Goal: Task Accomplishment & Management: Manage account settings

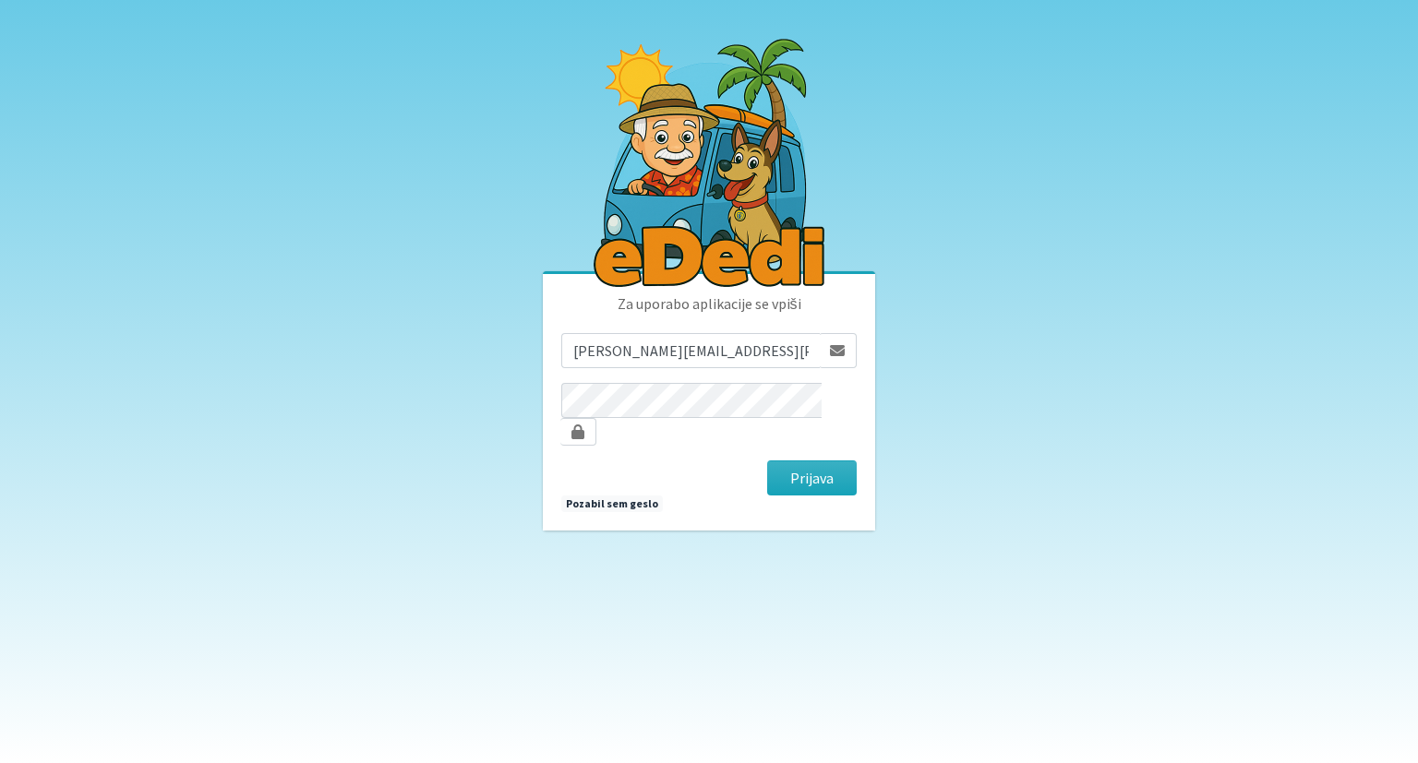
click at [810, 461] on button "Prijava" at bounding box center [812, 478] width 90 height 35
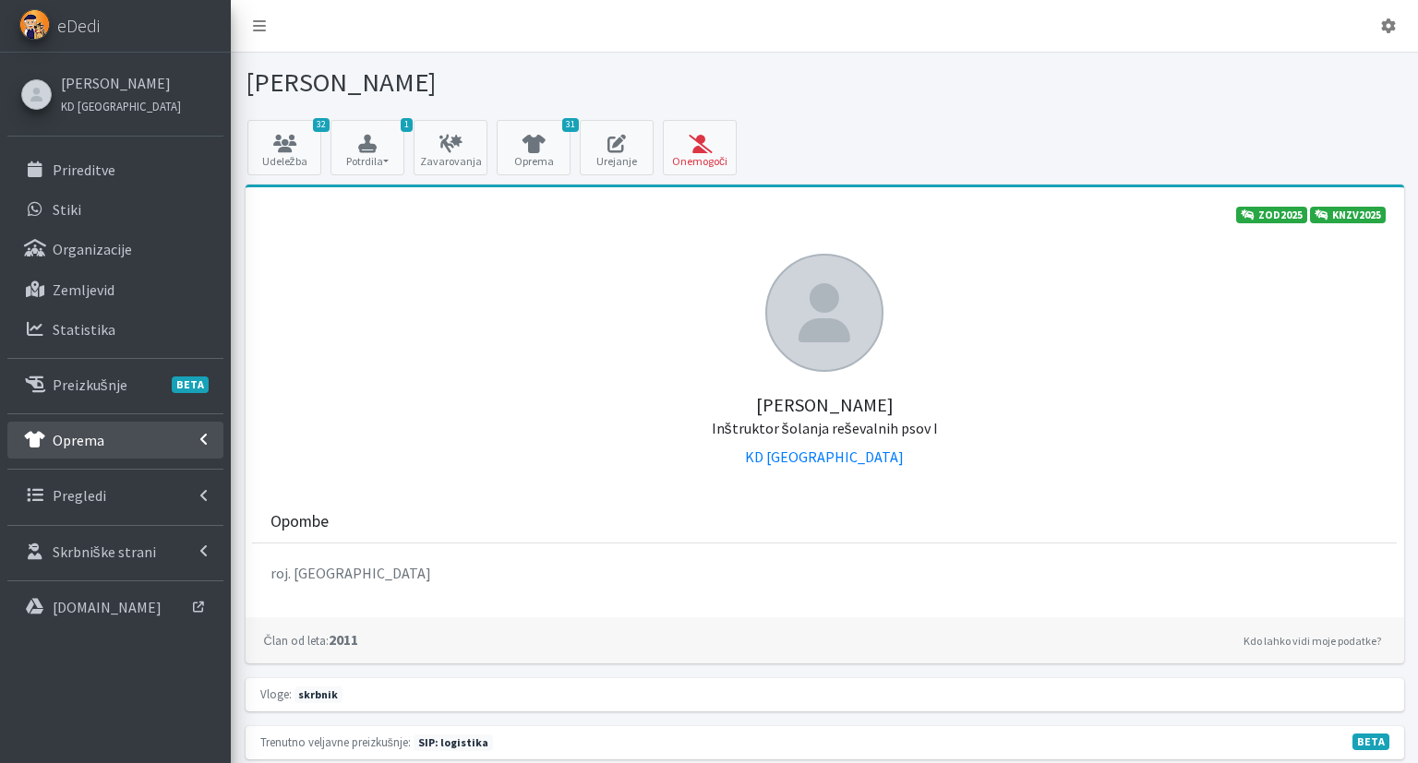
click at [120, 423] on link "Oprema" at bounding box center [115, 440] width 216 height 37
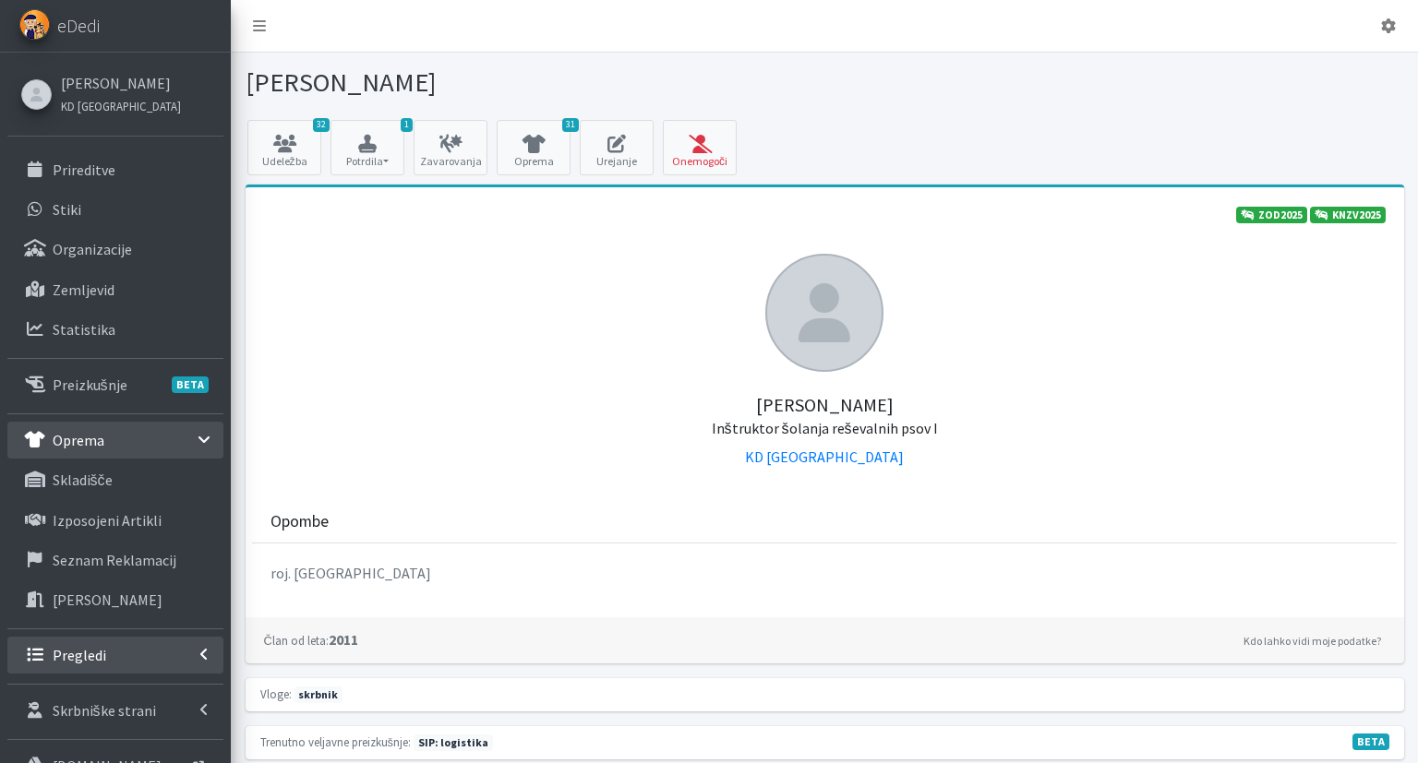
click at [102, 642] on link "Pregledi" at bounding box center [115, 655] width 216 height 37
click at [109, 685] on link "Vodniki" at bounding box center [115, 695] width 216 height 37
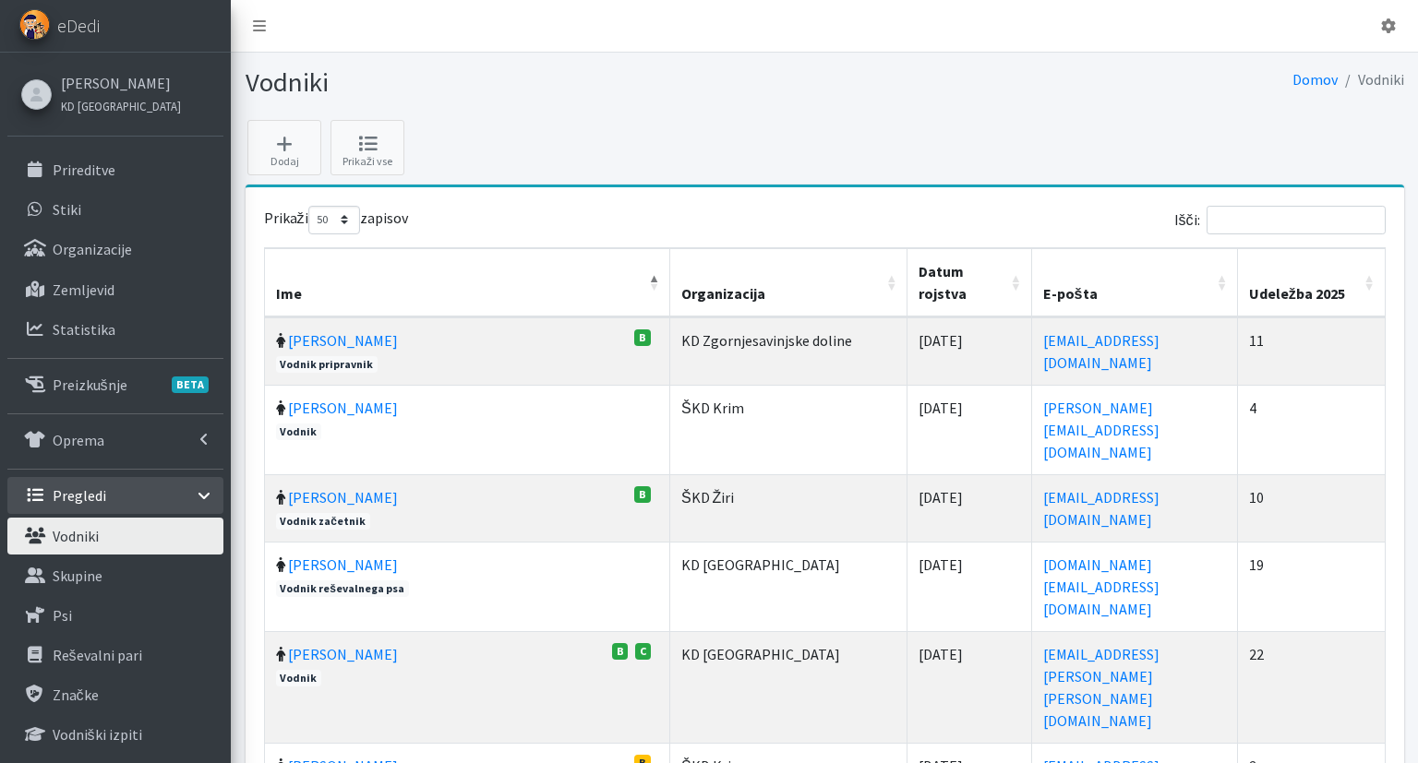
select select "50"
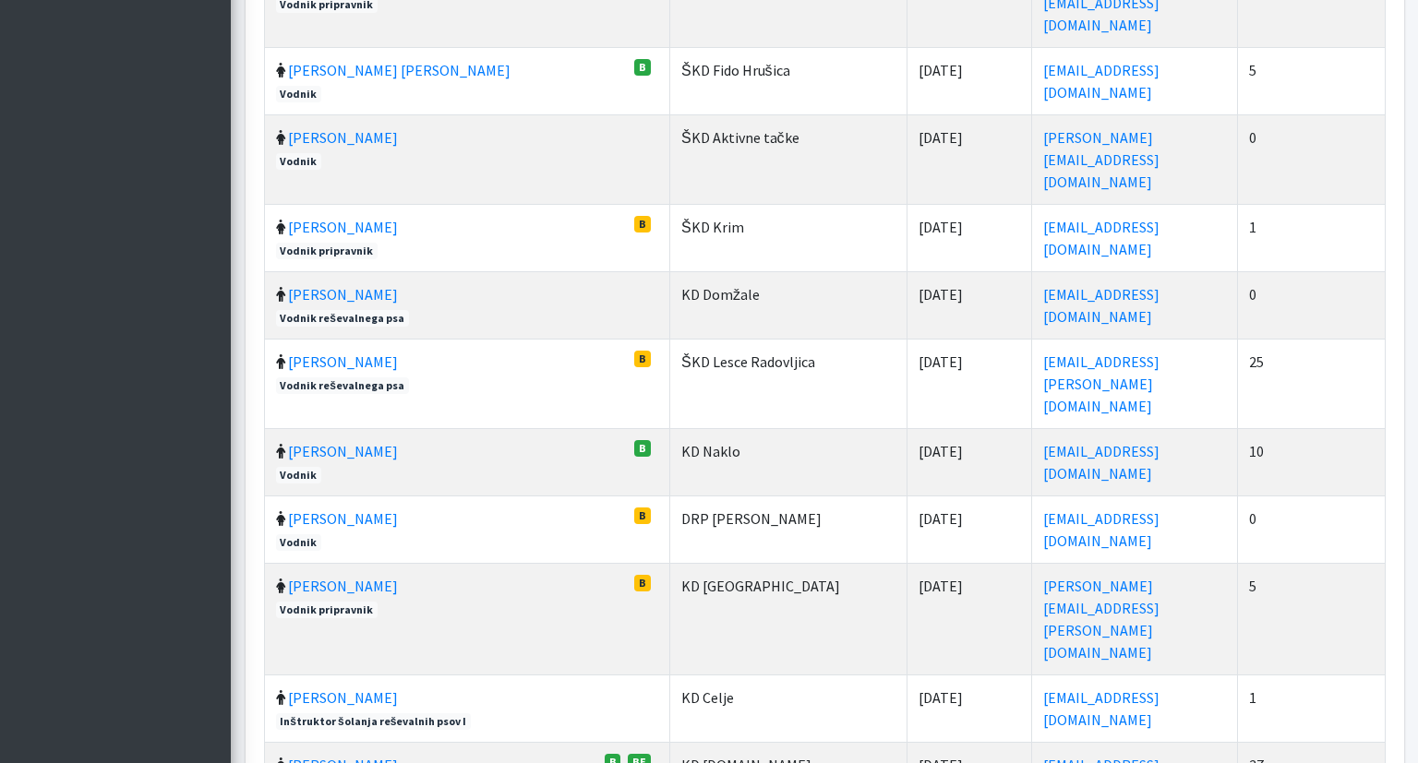
scroll to position [2632, 0]
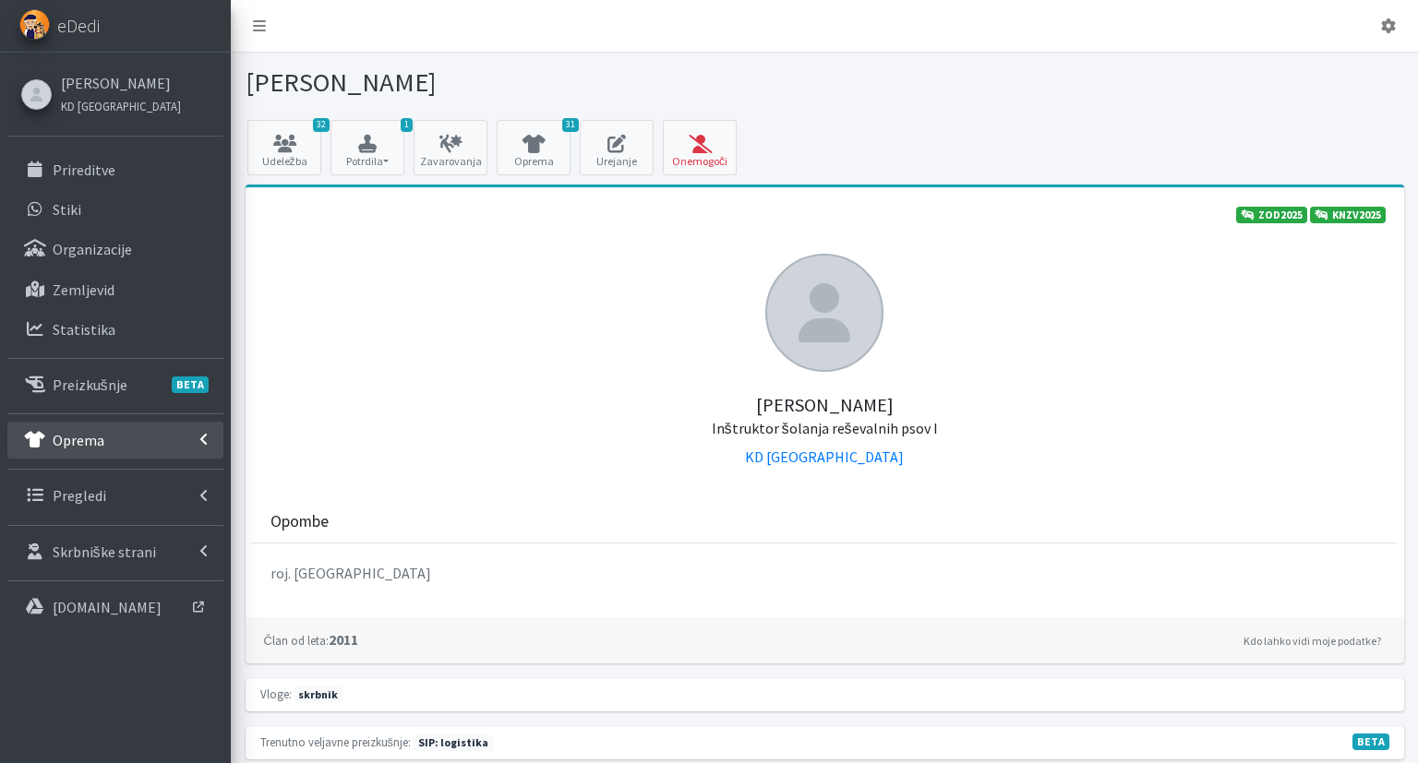
click at [99, 432] on p "Oprema" at bounding box center [79, 440] width 52 height 18
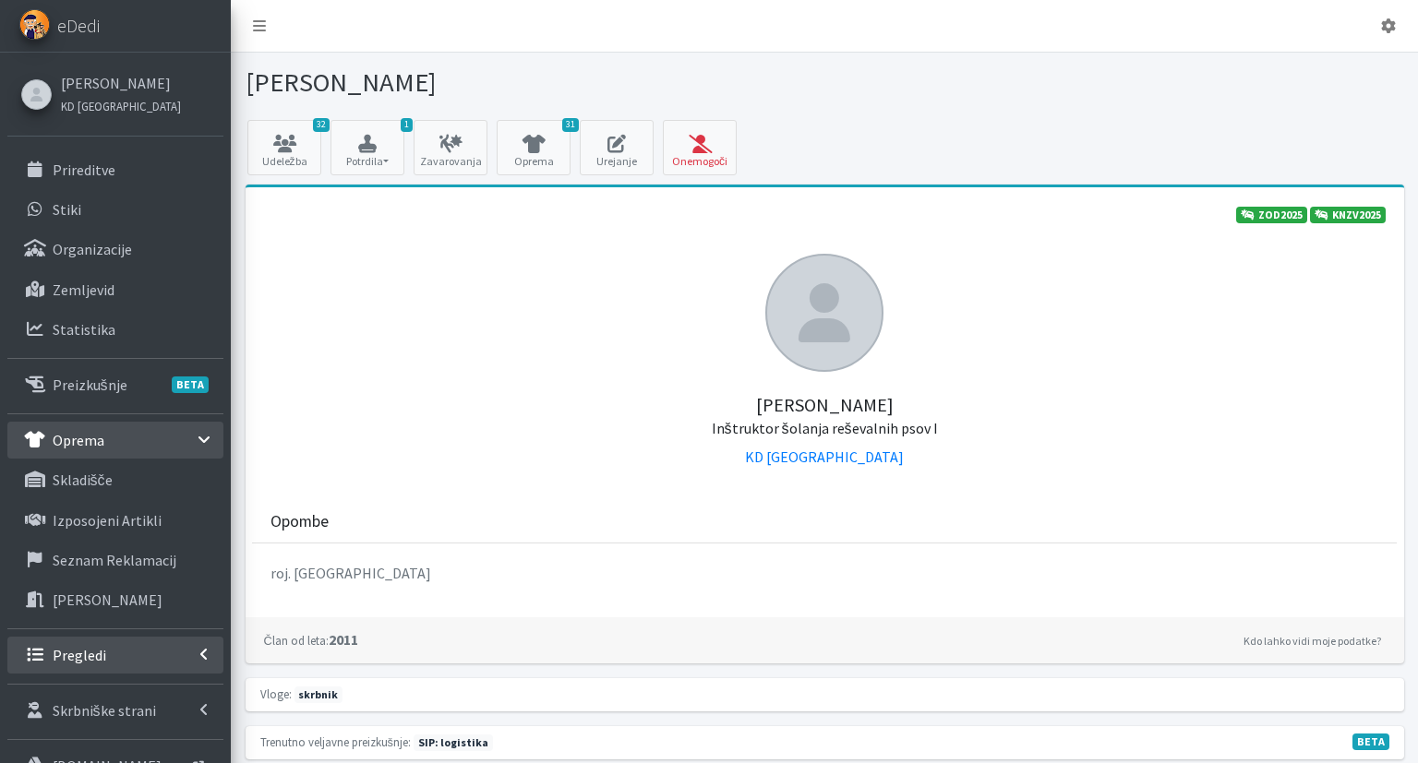
click at [131, 648] on link "Pregledi" at bounding box center [115, 655] width 216 height 37
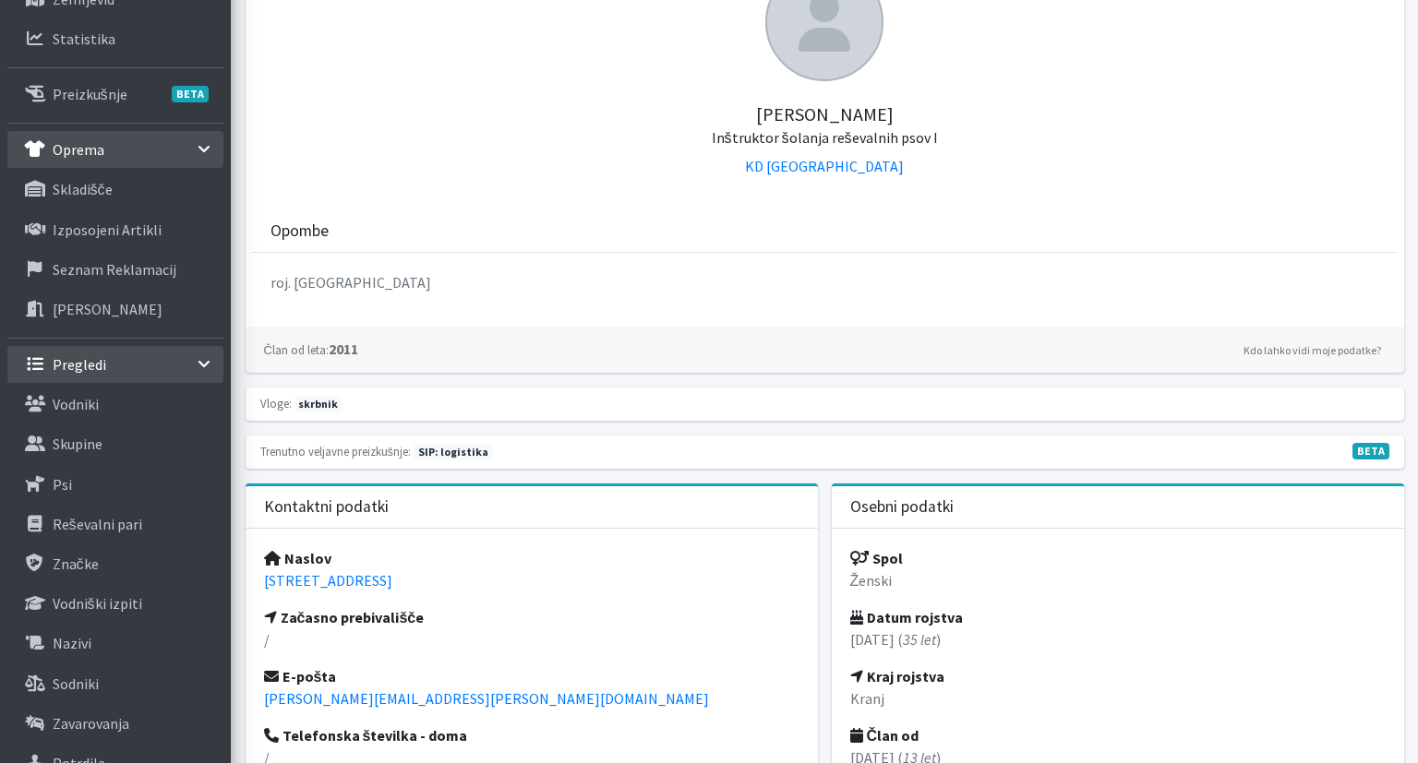
scroll to position [292, 0]
click at [104, 440] on link "Skupine" at bounding box center [115, 443] width 216 height 37
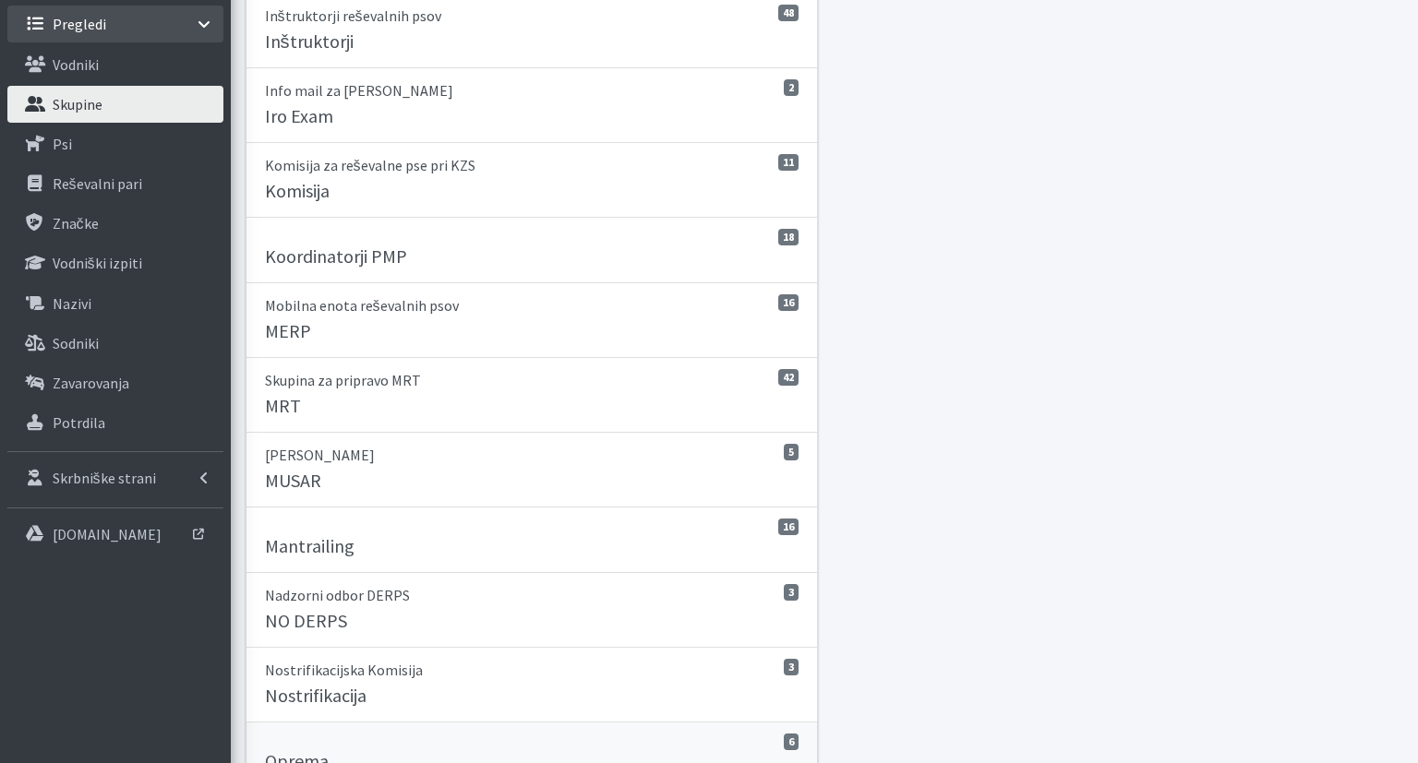
scroll to position [682, 0]
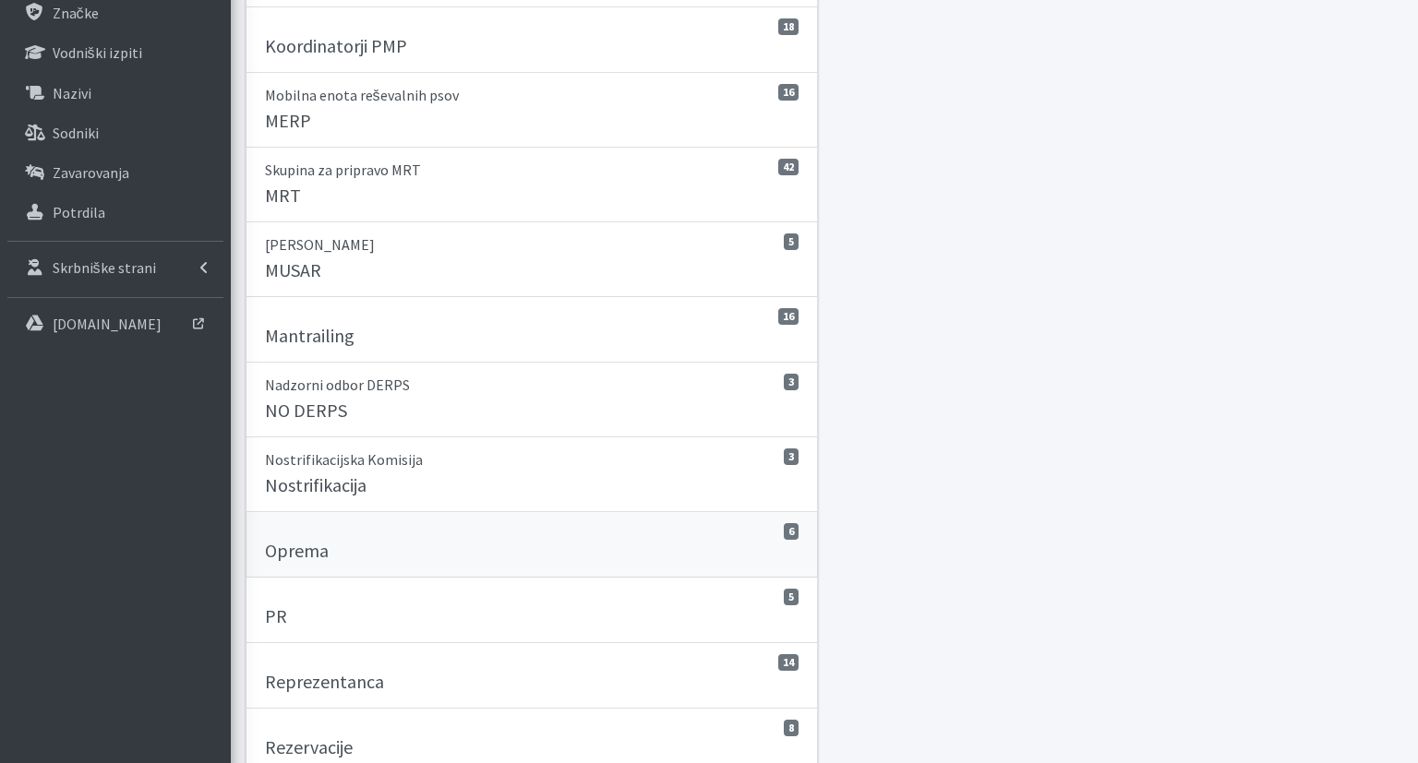
click at [398, 547] on div "Oprema" at bounding box center [532, 553] width 534 height 26
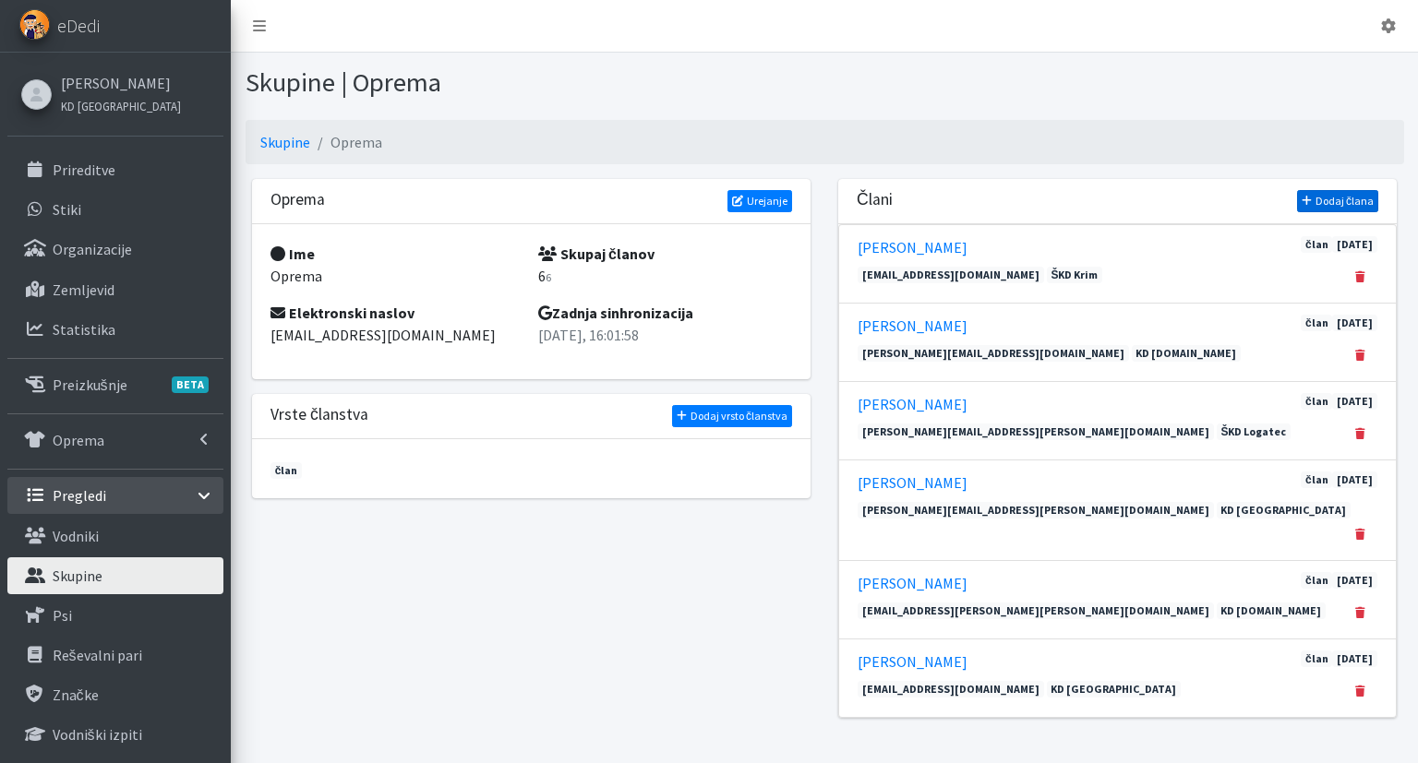
click at [1354, 203] on link "Dodaj člana" at bounding box center [1337, 201] width 81 height 22
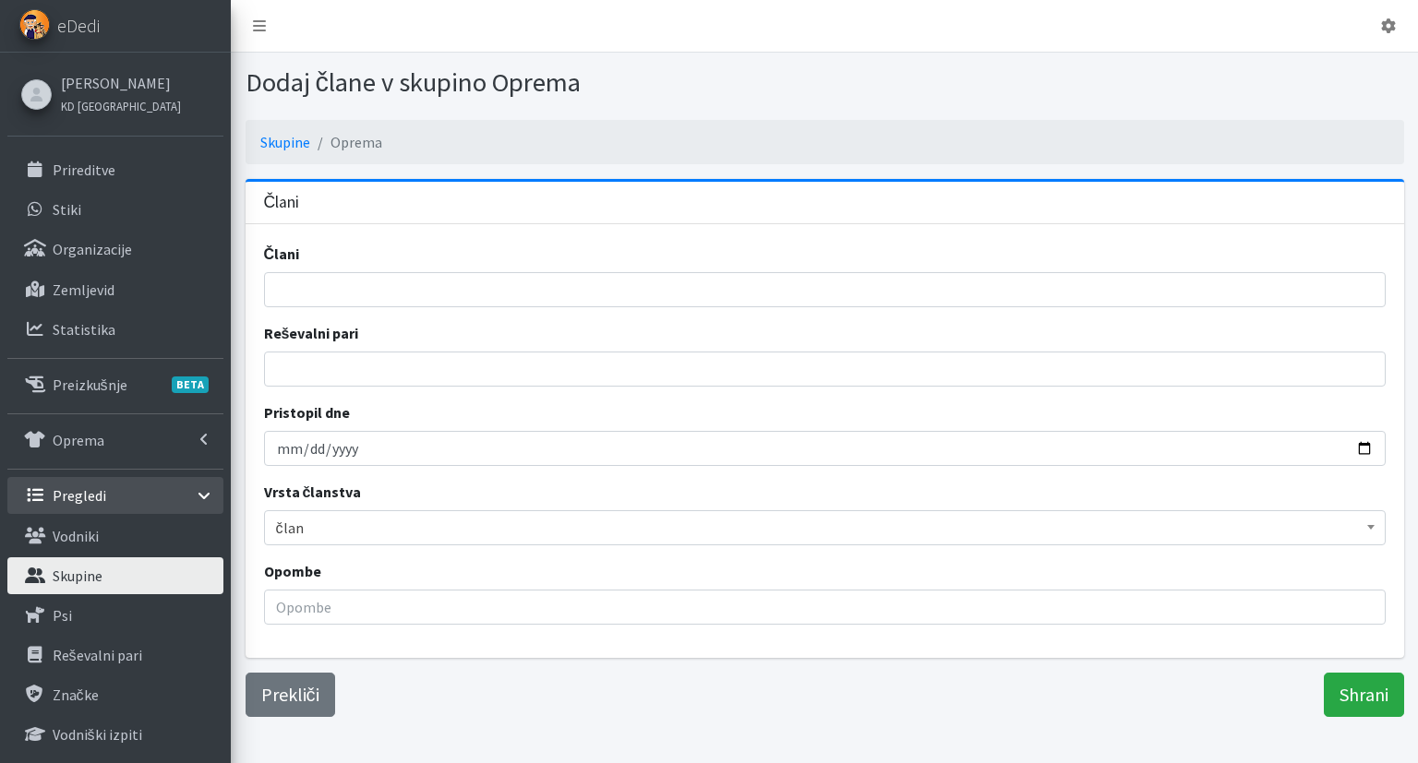
select select
click at [368, 294] on input "search" at bounding box center [830, 290] width 1109 height 22
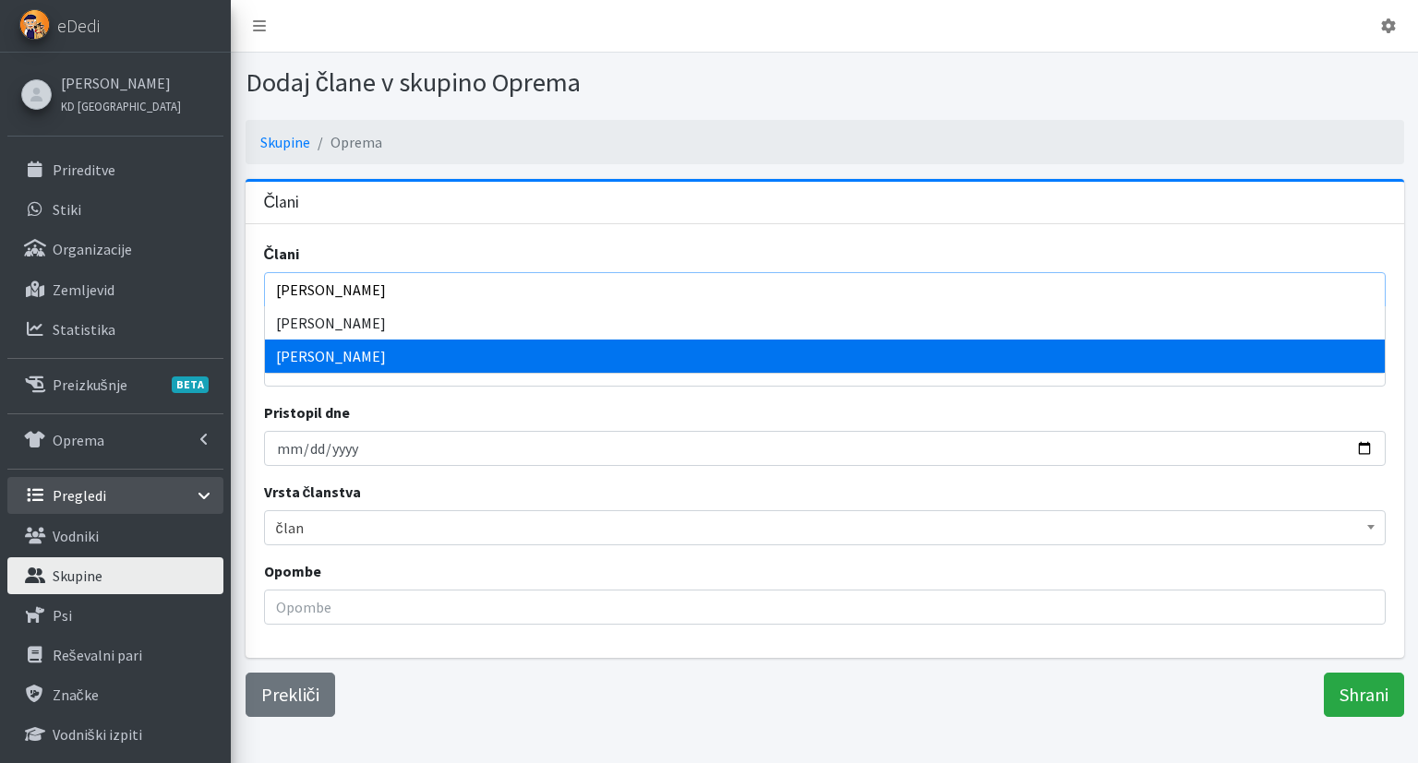
type input "marko"
select select "1085"
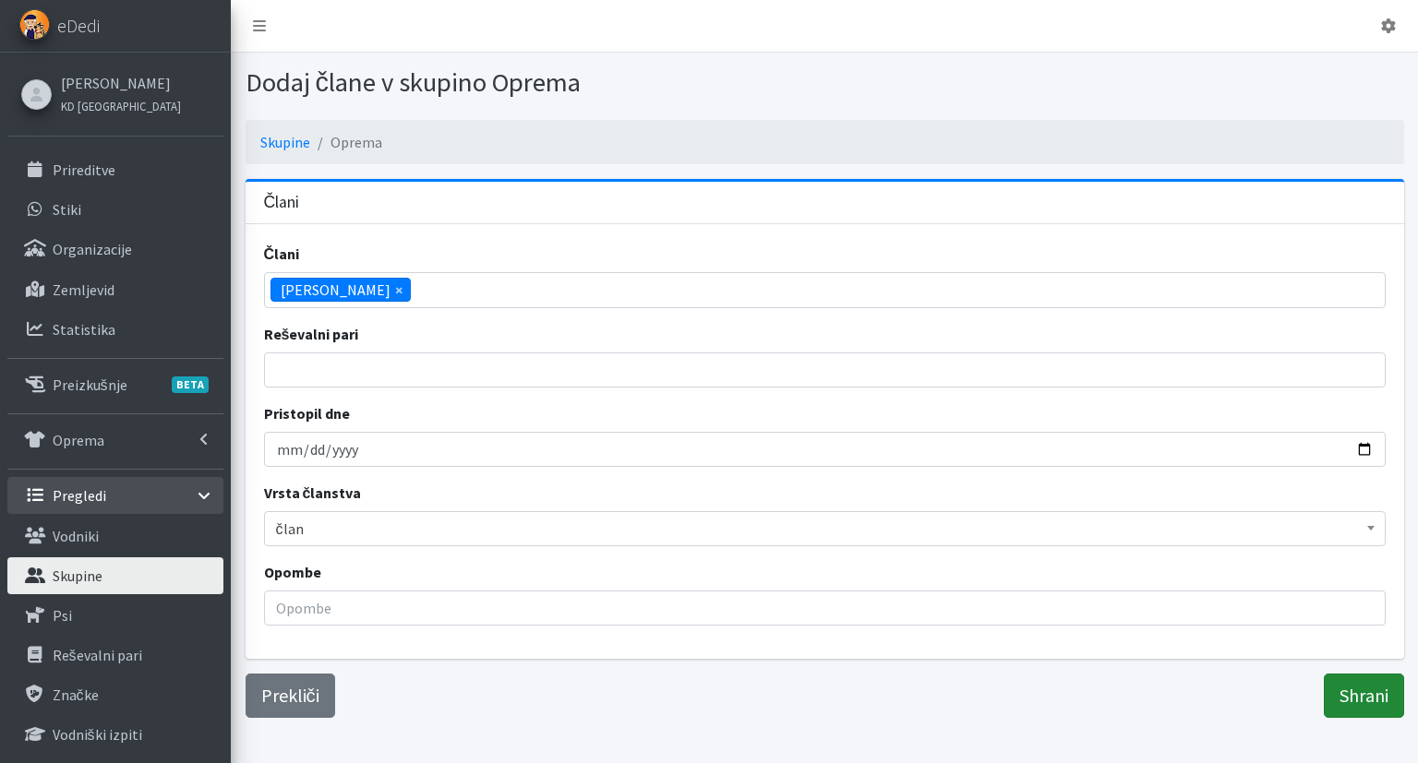
click at [1369, 705] on input "Shrani" at bounding box center [1364, 696] width 80 height 44
